Goal: Information Seeking & Learning: Check status

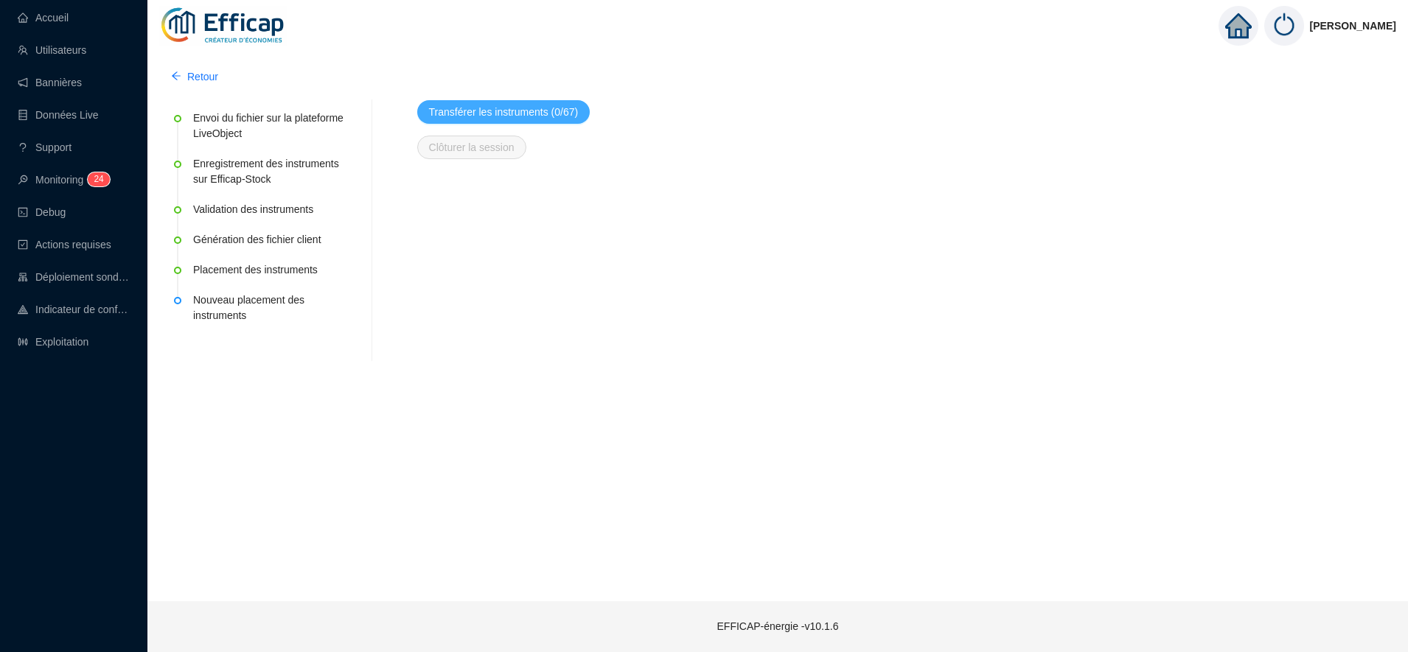
click at [547, 113] on span "Transférer les instruments (0/67)" at bounding box center [504, 112] width 150 height 15
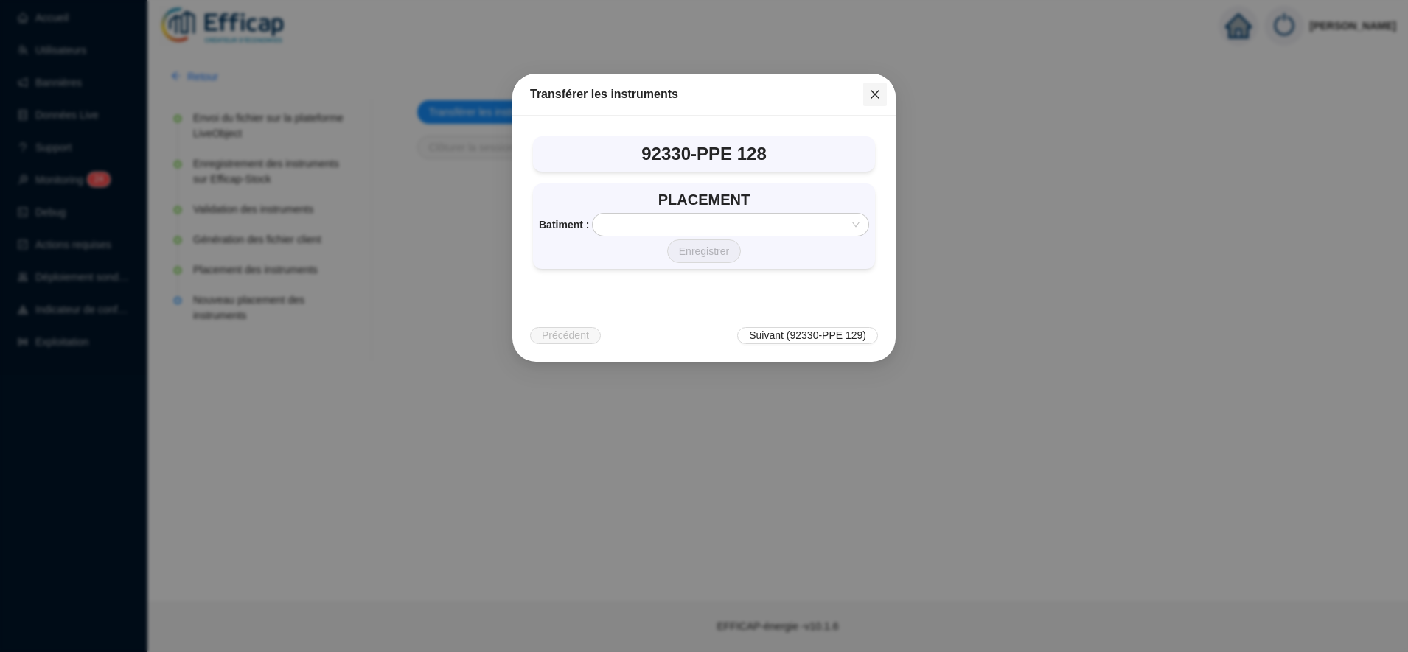
click at [872, 94] on icon "close" at bounding box center [875, 94] width 12 height 12
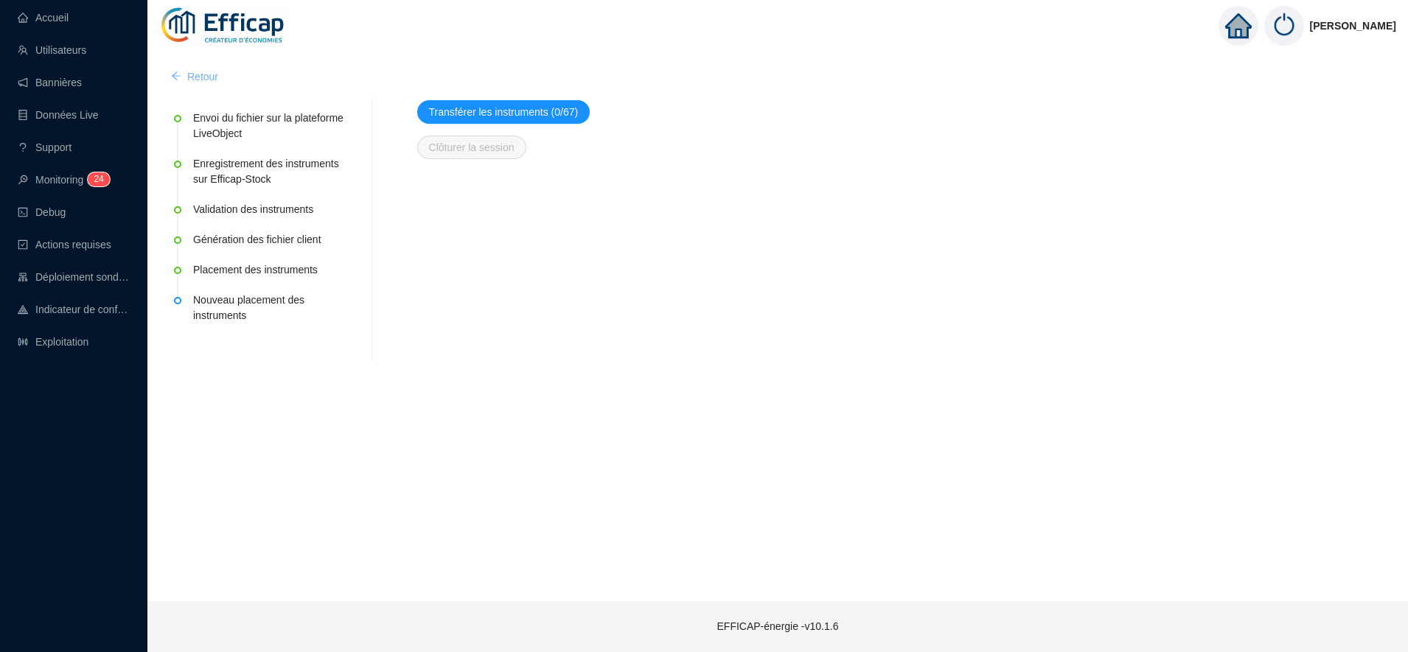
click at [193, 79] on span "Retour" at bounding box center [202, 76] width 31 height 15
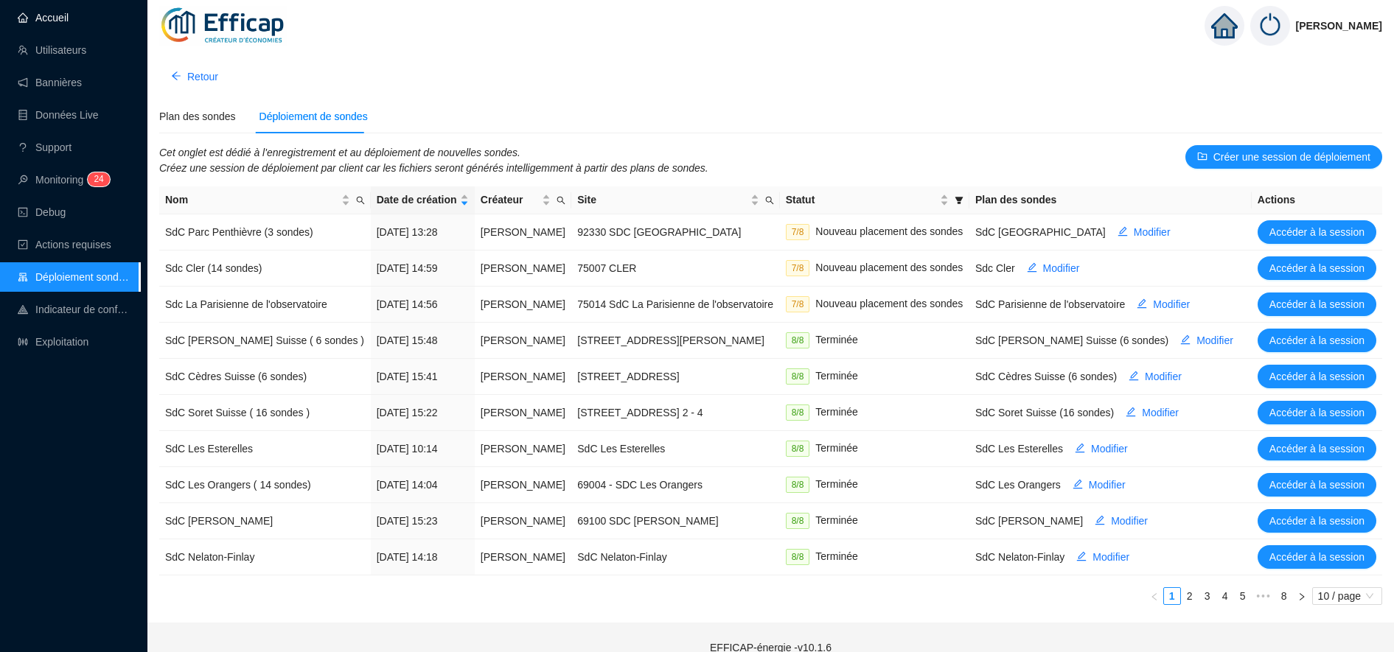
click at [46, 18] on link "Accueil" at bounding box center [43, 18] width 51 height 12
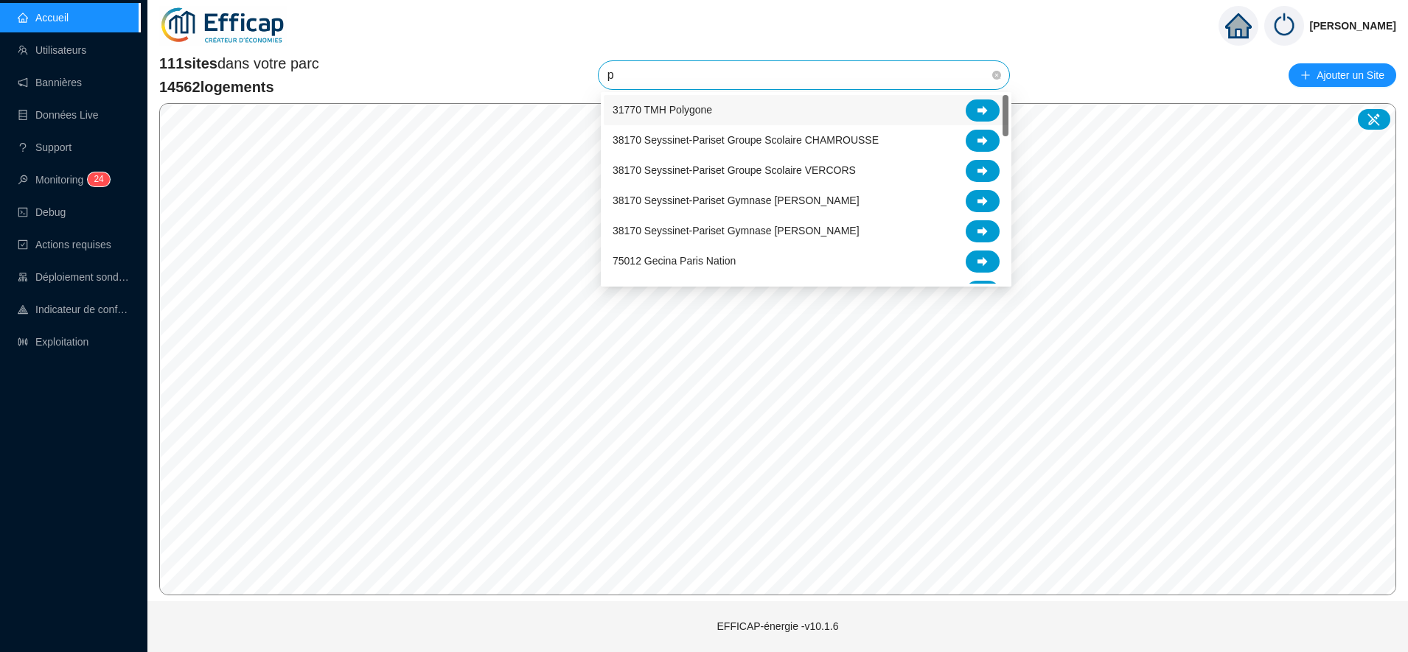
type input "pe"
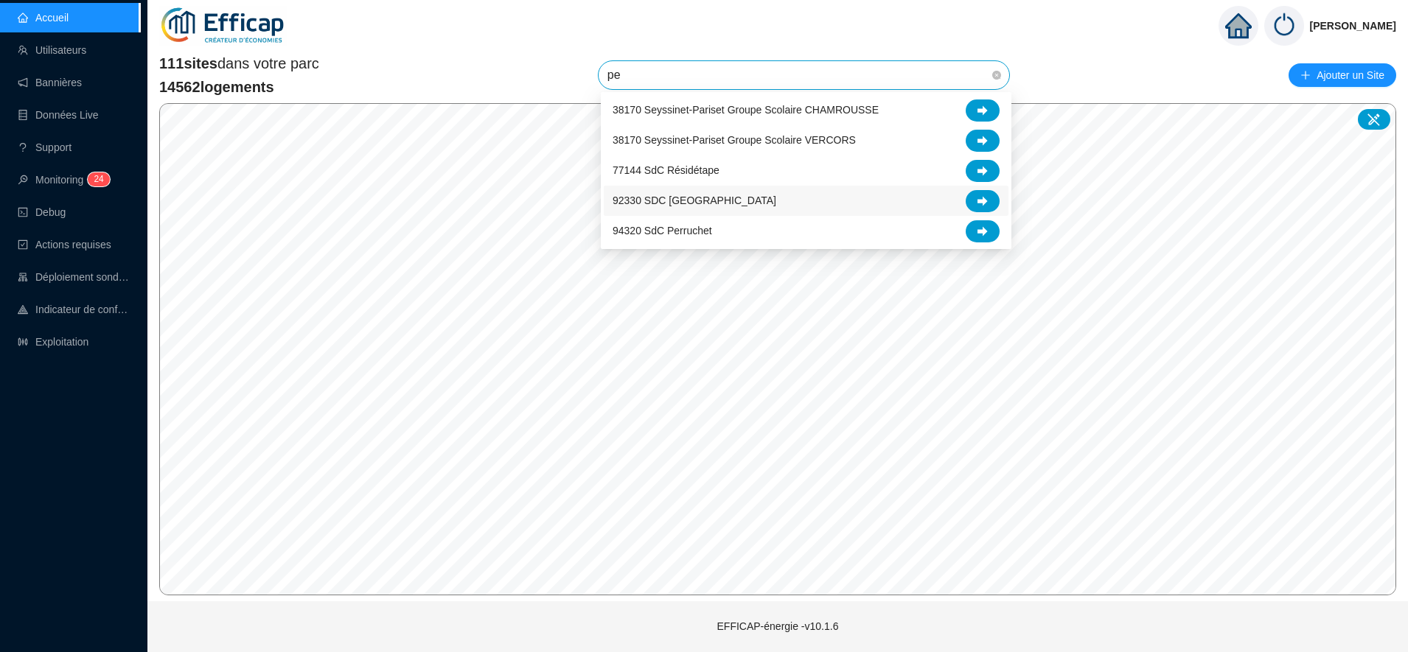
click at [695, 201] on span "92330 SDC [GEOGRAPHIC_DATA]" at bounding box center [695, 200] width 164 height 15
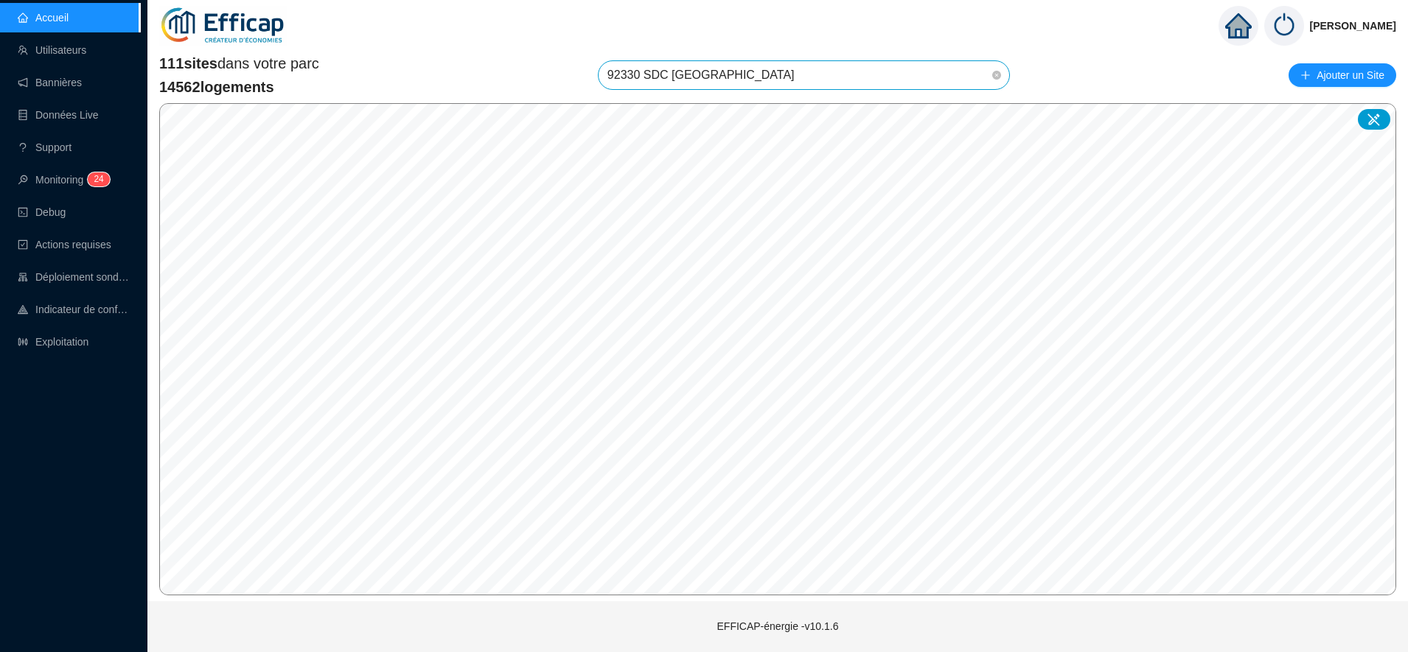
click at [767, 67] on span "92330 SDC [GEOGRAPHIC_DATA]" at bounding box center [803, 75] width 393 height 28
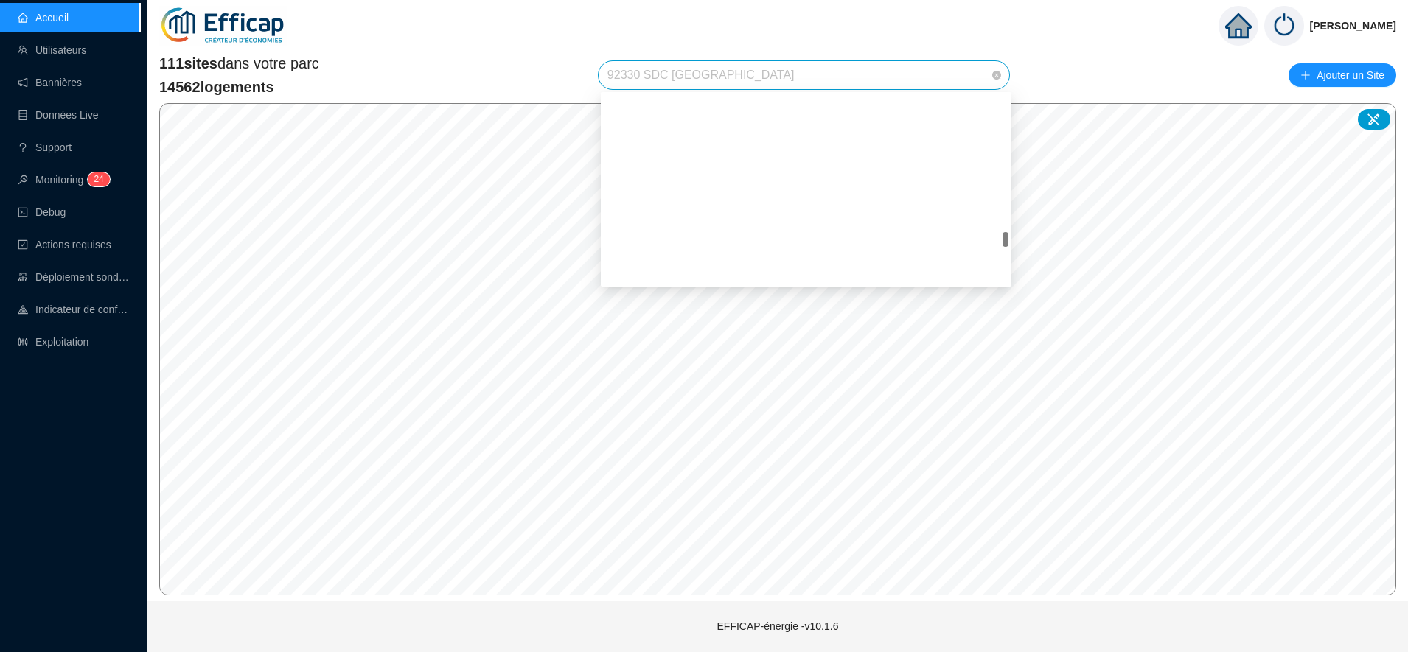
scroll to position [2066, 0]
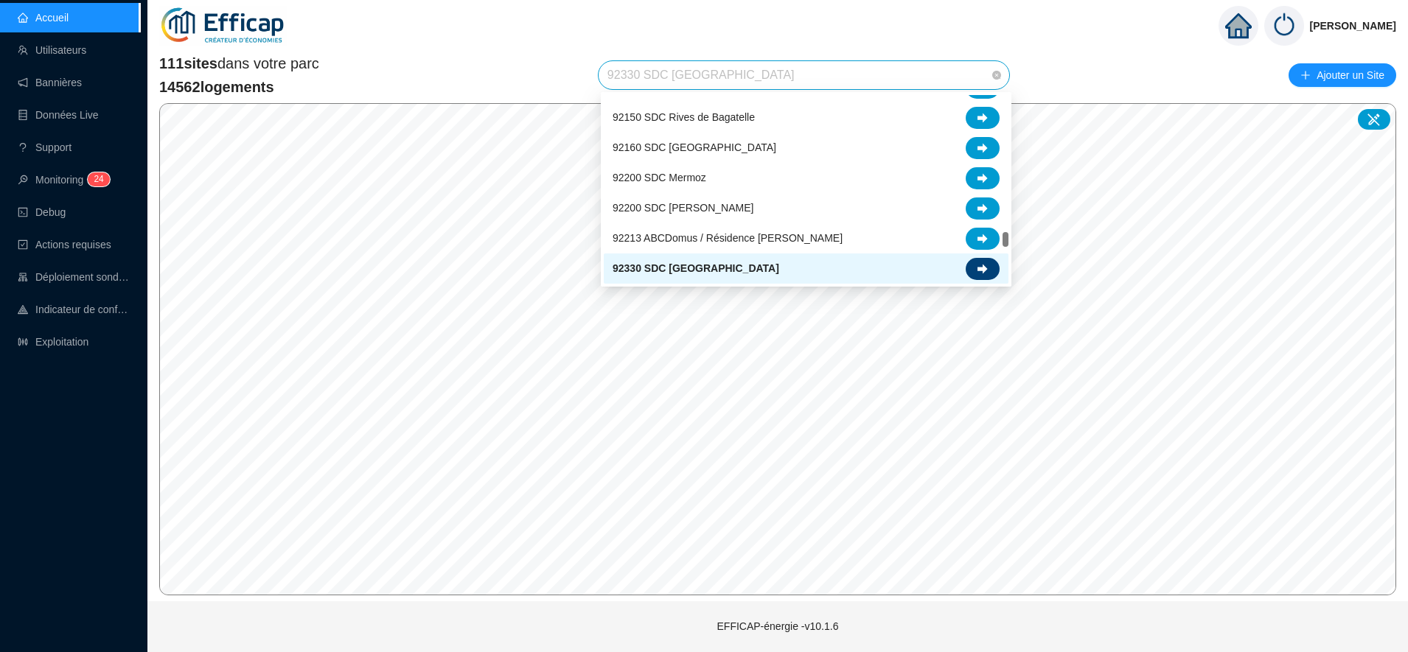
click at [992, 271] on div at bounding box center [983, 269] width 34 height 22
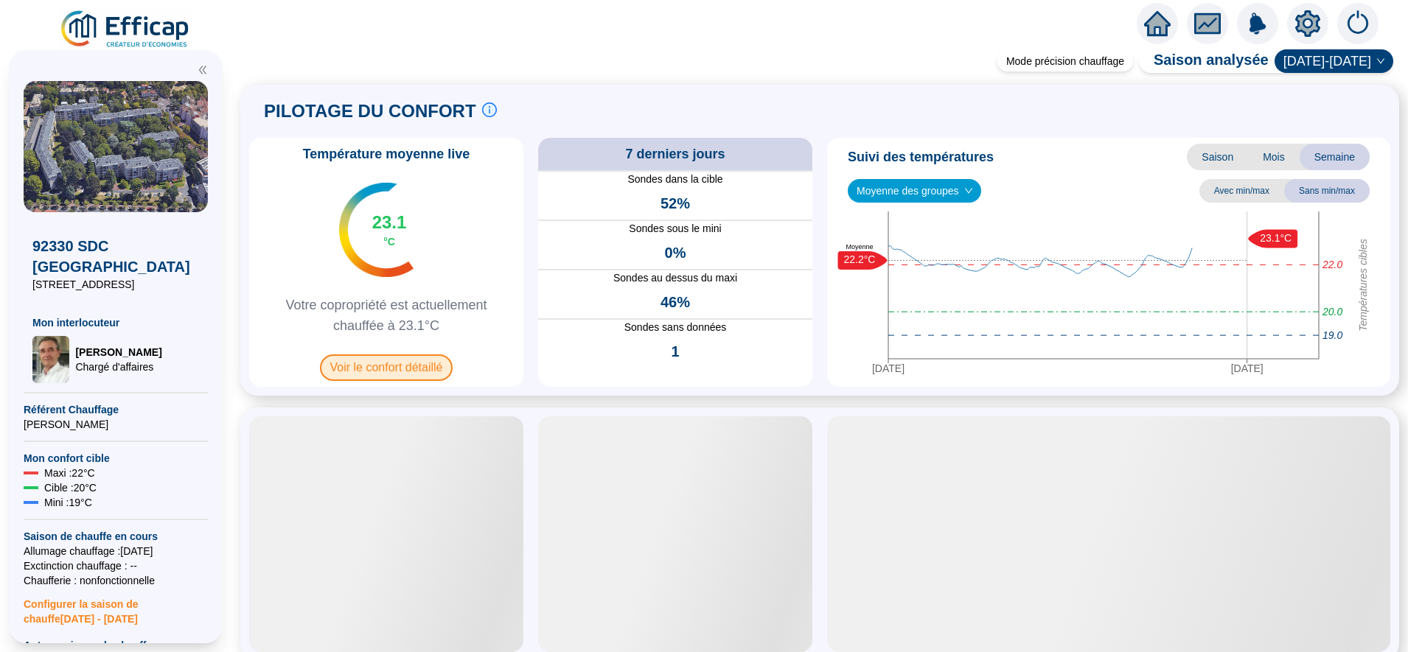
click at [394, 370] on span "Voir le confort détaillé" at bounding box center [386, 368] width 133 height 27
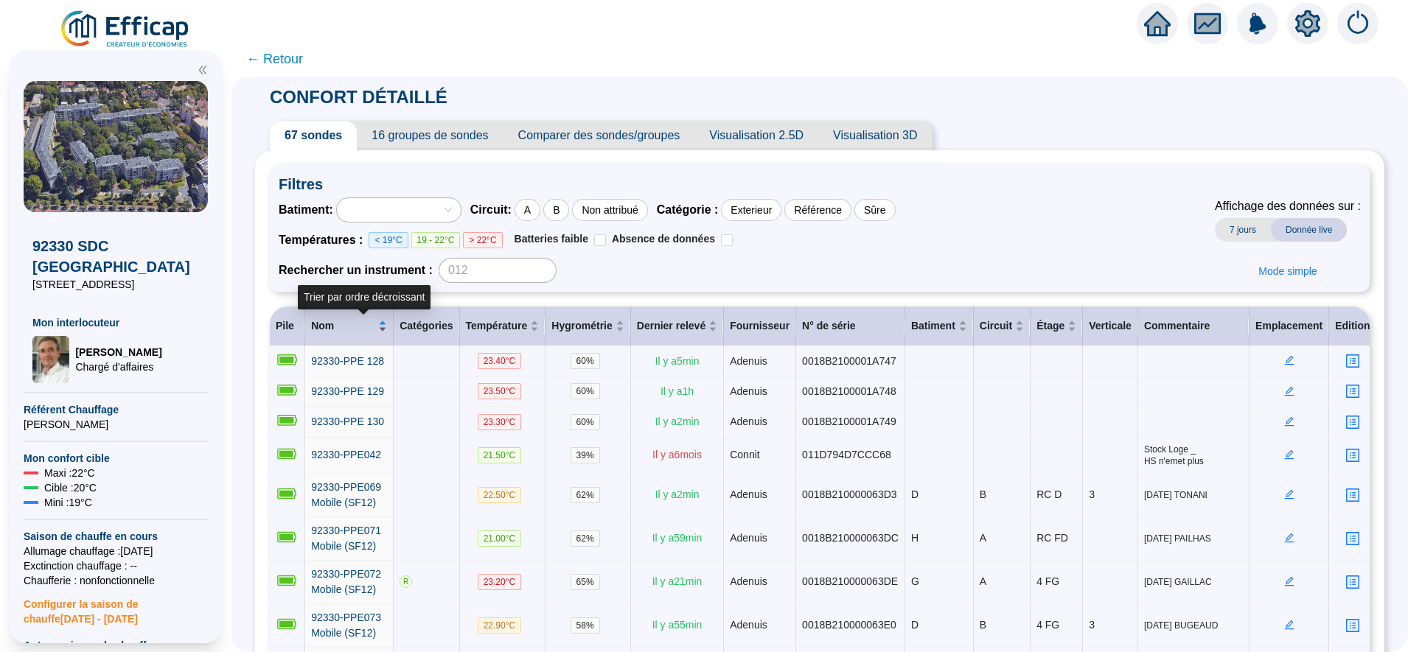
click at [387, 321] on div "Nom" at bounding box center [349, 325] width 76 height 15
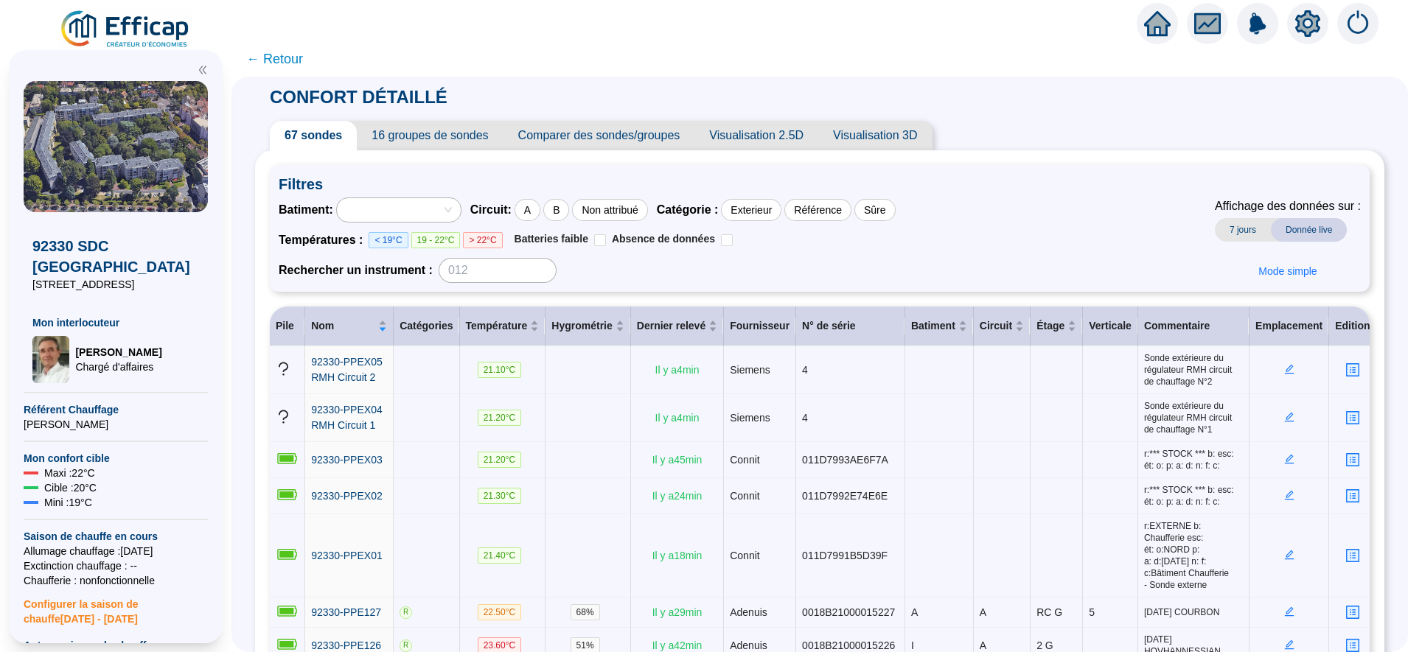
drag, startPoint x: 288, startPoint y: 57, endPoint x: 341, endPoint y: 39, distance: 55.2
click at [288, 57] on span "← Retour" at bounding box center [274, 59] width 57 height 21
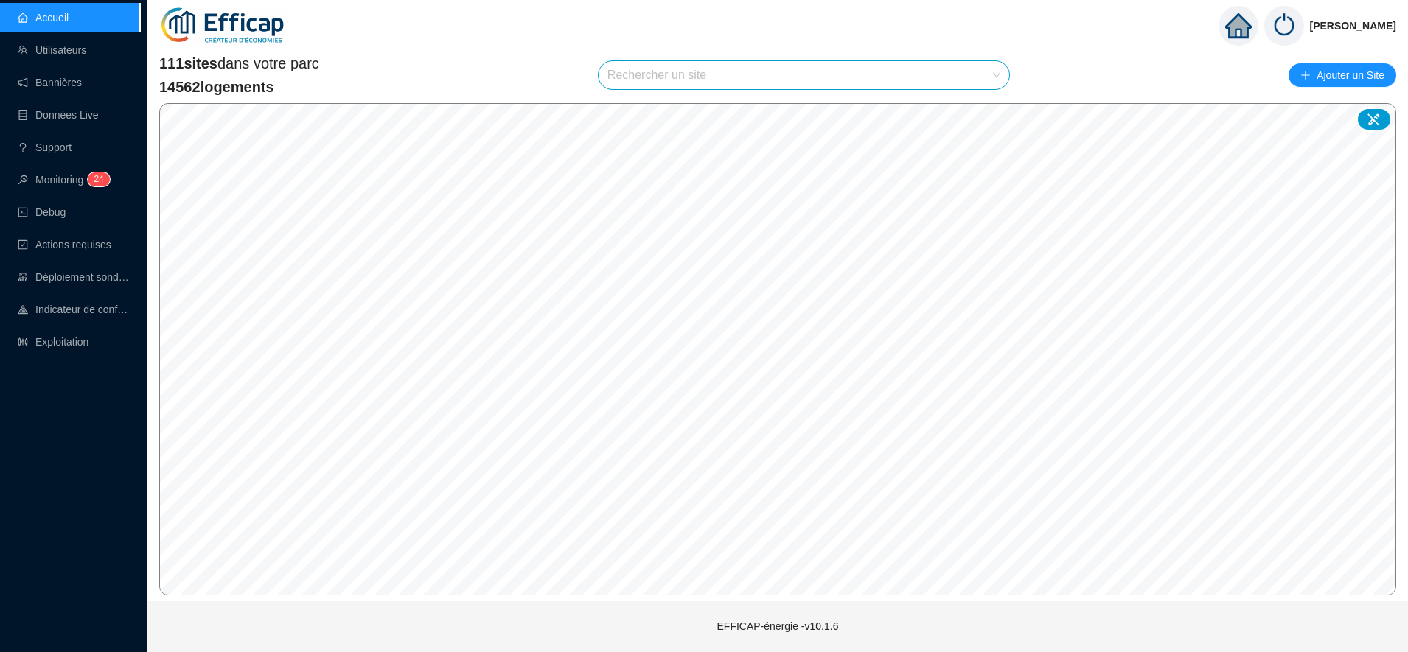
click at [732, 76] on input "search" at bounding box center [797, 75] width 380 height 28
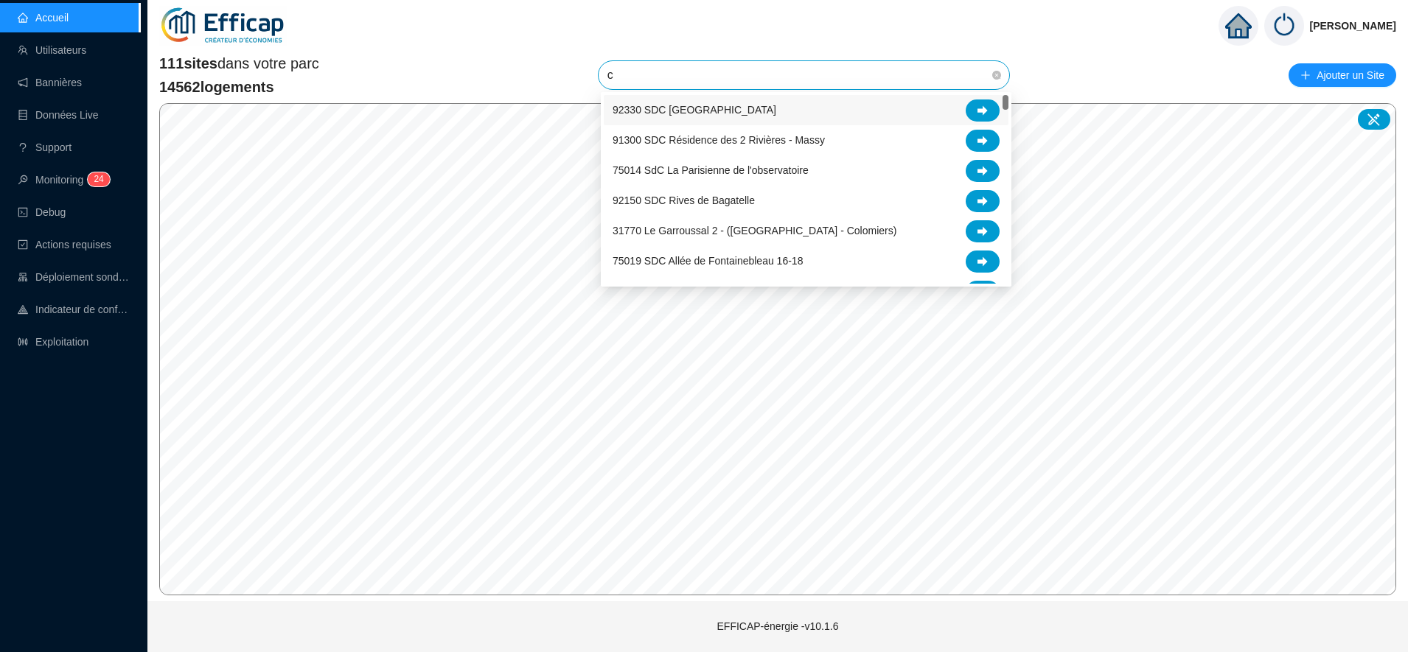
type input "cl"
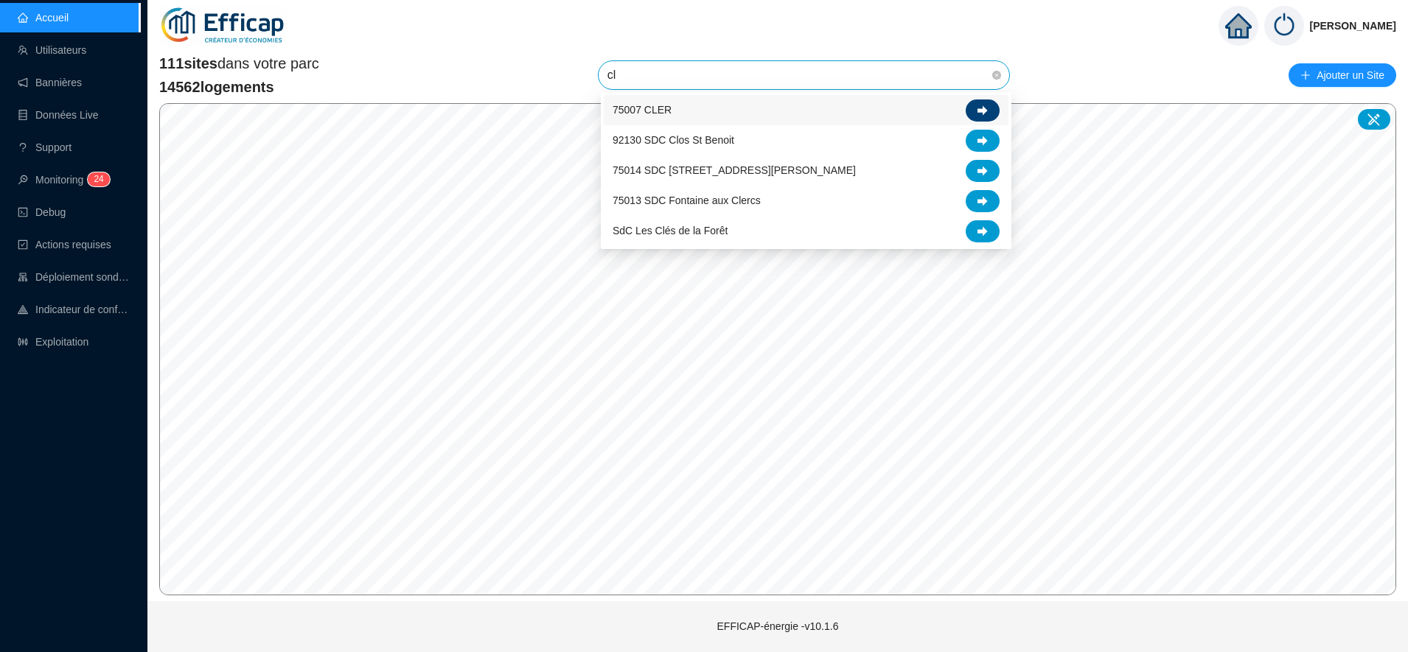
click at [973, 102] on div at bounding box center [983, 111] width 34 height 22
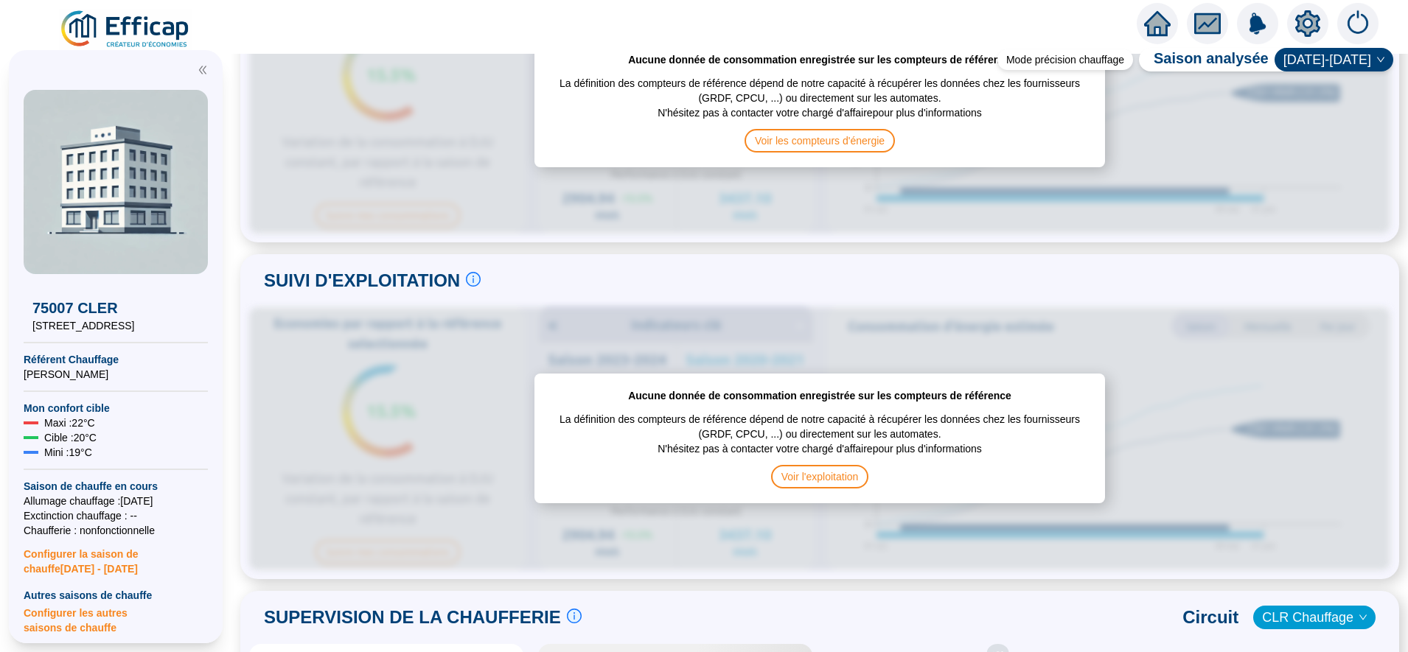
scroll to position [860, 0]
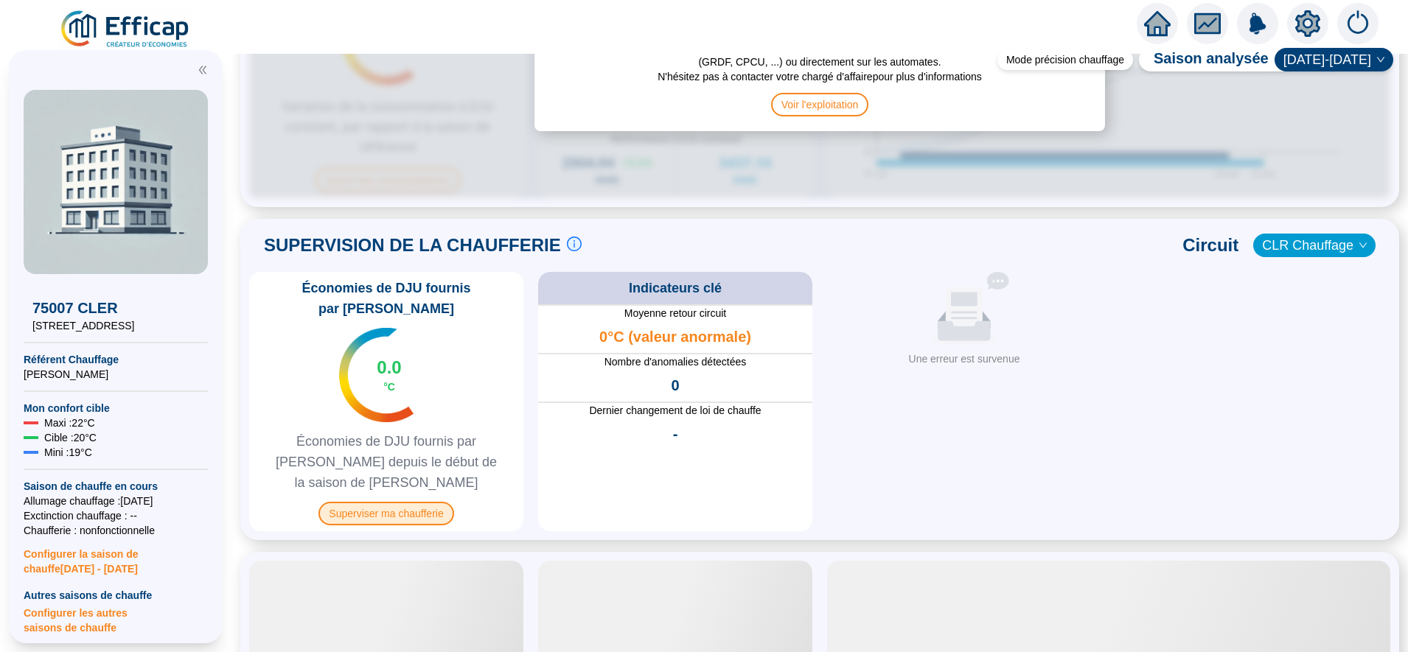
click at [396, 502] on span "Superviser ma chaufferie" at bounding box center [385, 514] width 135 height 24
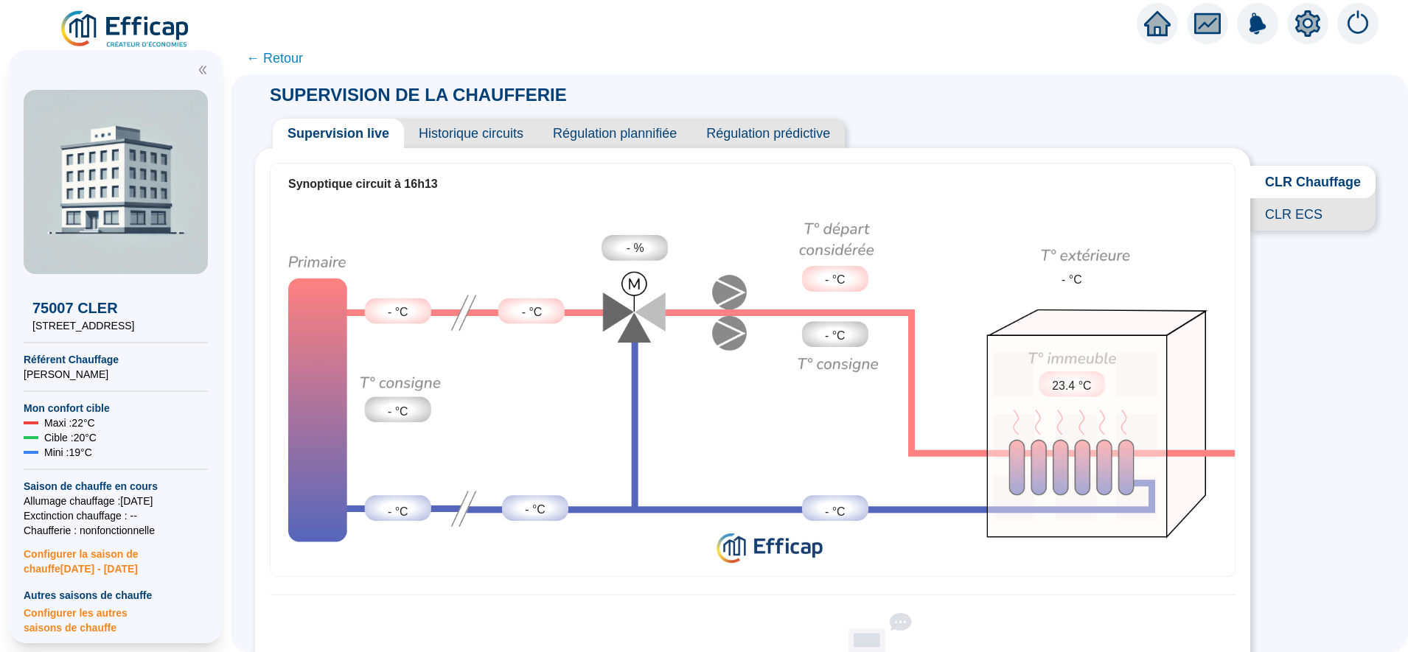
click at [303, 56] on span "← Retour" at bounding box center [274, 58] width 57 height 21
